Goal: Find specific page/section: Find specific page/section

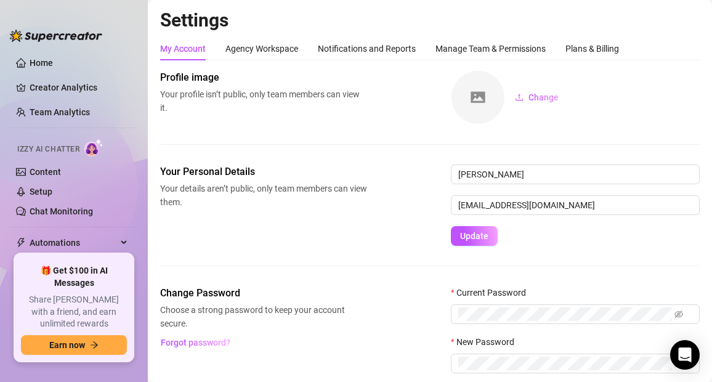
scroll to position [75, 0]
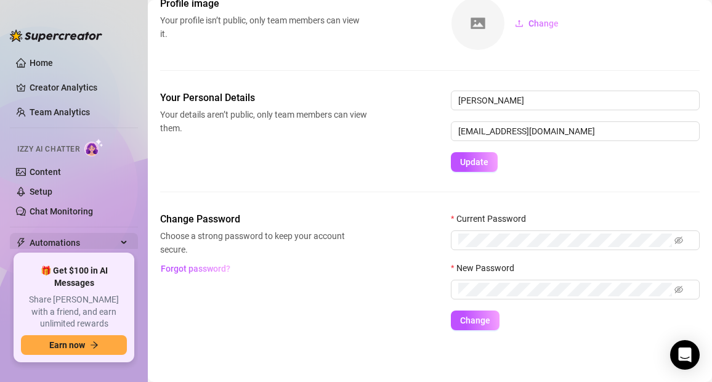
click at [118, 242] on div "Automations" at bounding box center [74, 243] width 128 height 20
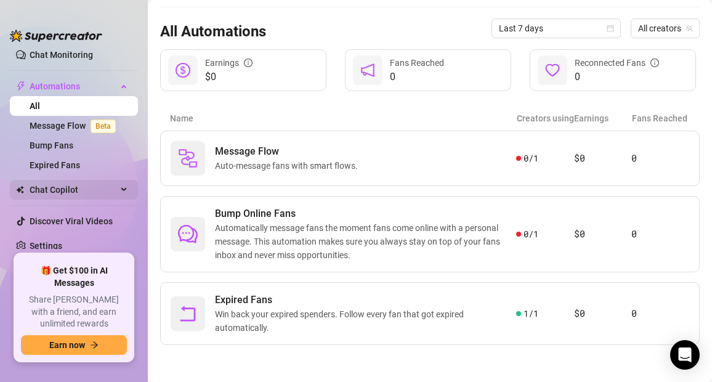
scroll to position [110, 0]
click at [125, 187] on div "Chat Copilot" at bounding box center [74, 190] width 128 height 20
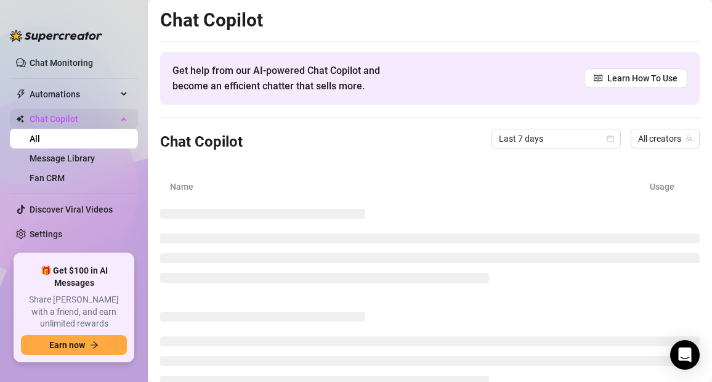
scroll to position [137, 0]
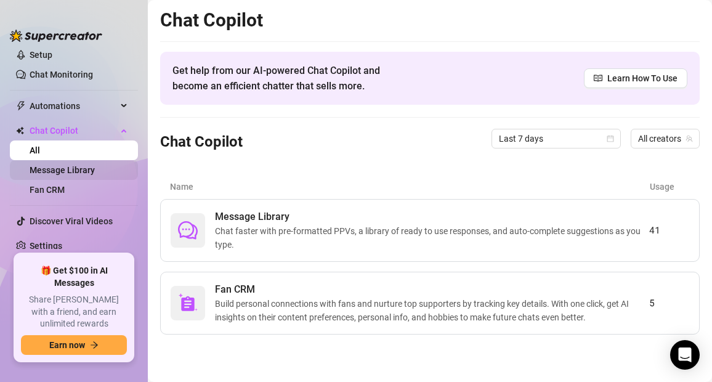
click at [77, 165] on link "Message Library" at bounding box center [62, 170] width 65 height 10
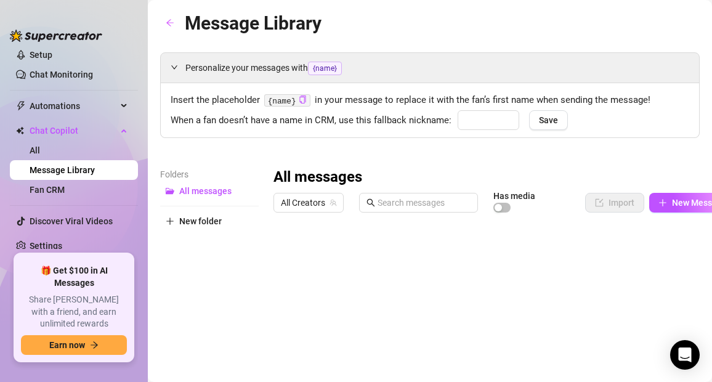
type input "baby"
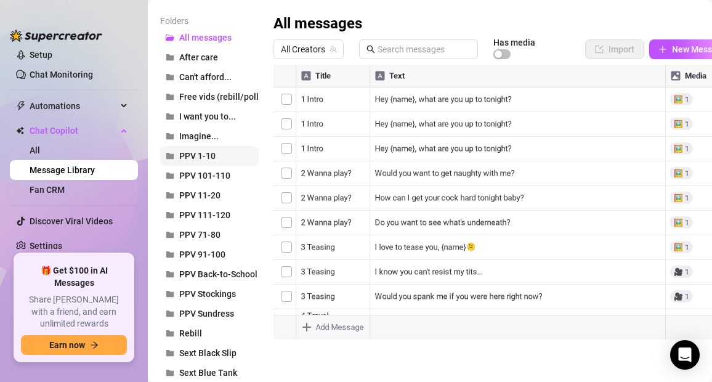
scroll to position [154, 0]
